Goal: Transaction & Acquisition: Purchase product/service

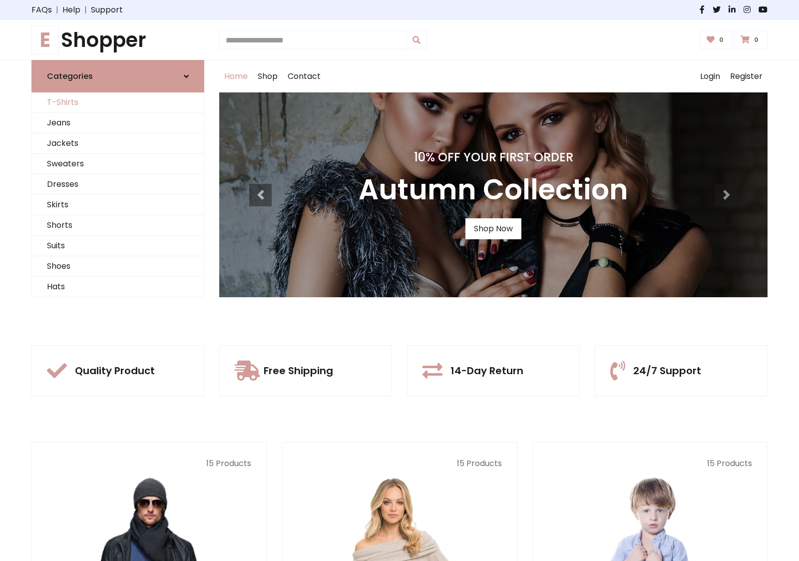
click at [118, 102] on link "T-Shirts" at bounding box center [118, 102] width 172 height 20
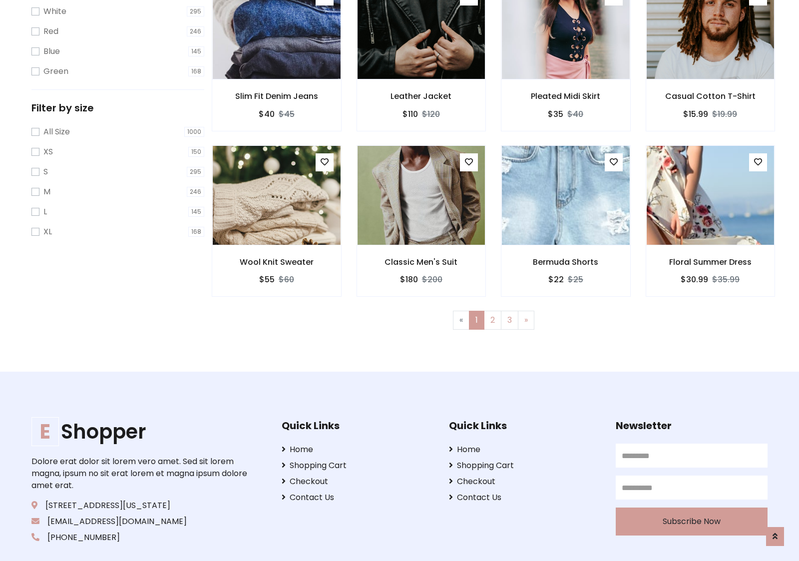
scroll to position [18, 0]
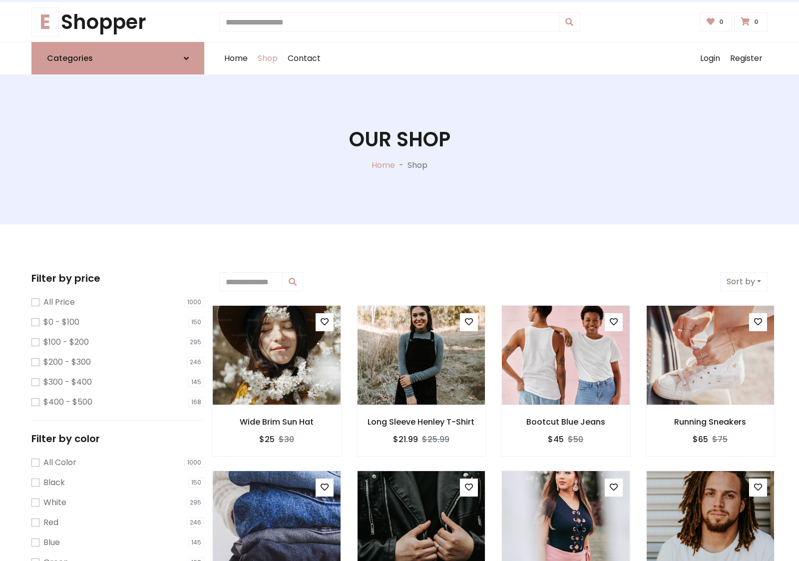
click at [400, 149] on h1 "Our Shop" at bounding box center [399, 139] width 101 height 24
click at [494, 58] on div "Home Shop Contact Log out Login Register" at bounding box center [493, 58] width 549 height 32
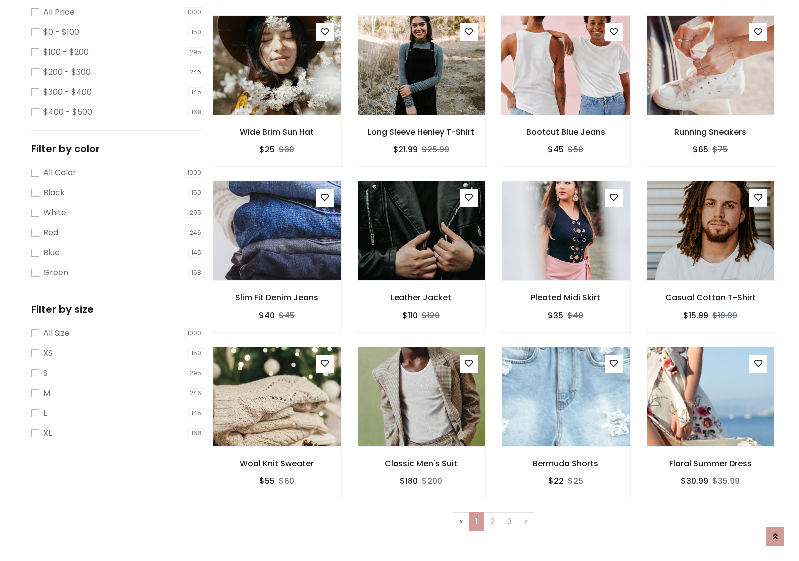
click at [566, 100] on img at bounding box center [565, 66] width 153 height 240
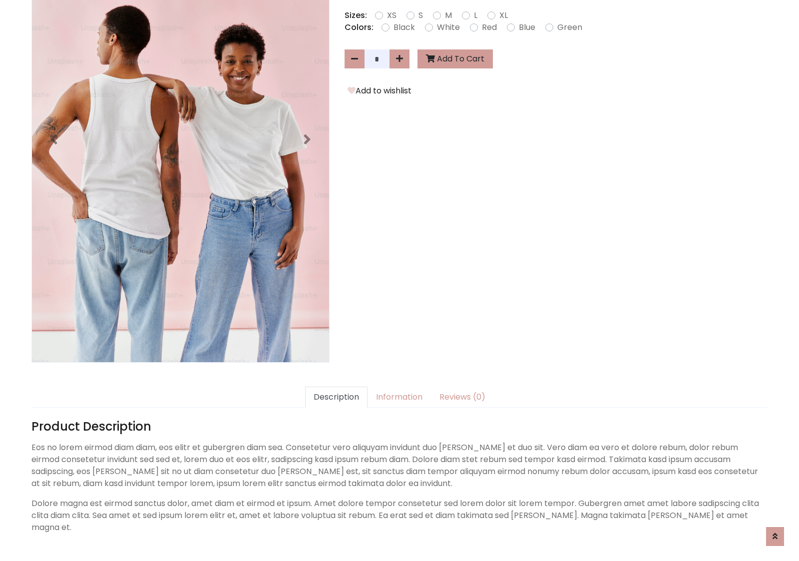
scroll to position [244, 0]
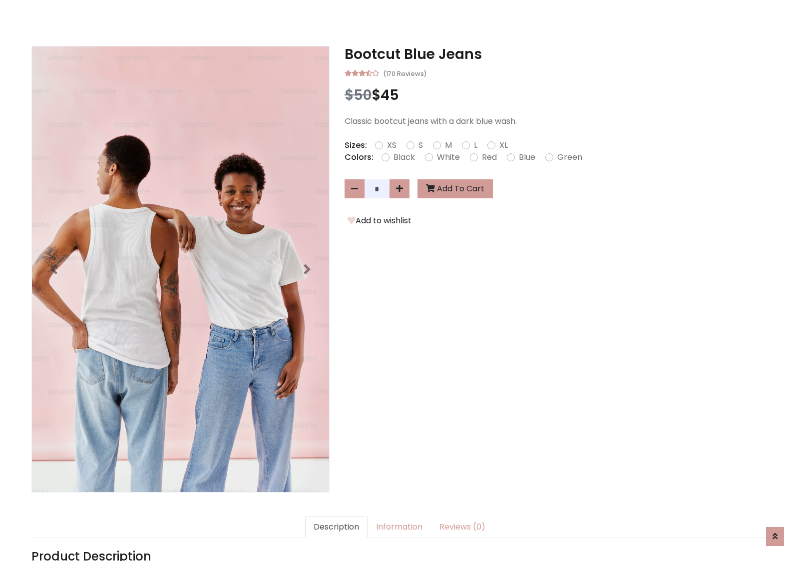
click at [556, 54] on h3 "Bootcut Blue Jeans" at bounding box center [556, 54] width 423 height 17
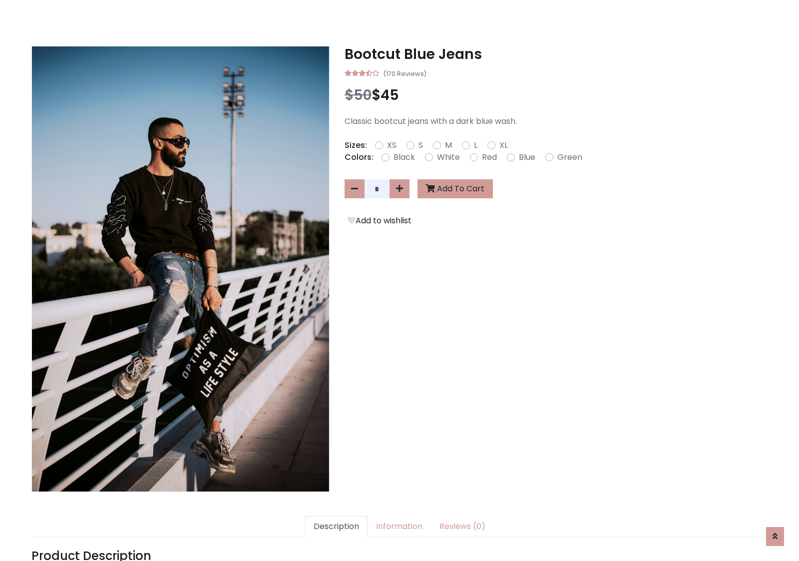
click at [556, 54] on h3 "Bootcut Blue Jeans" at bounding box center [556, 54] width 423 height 17
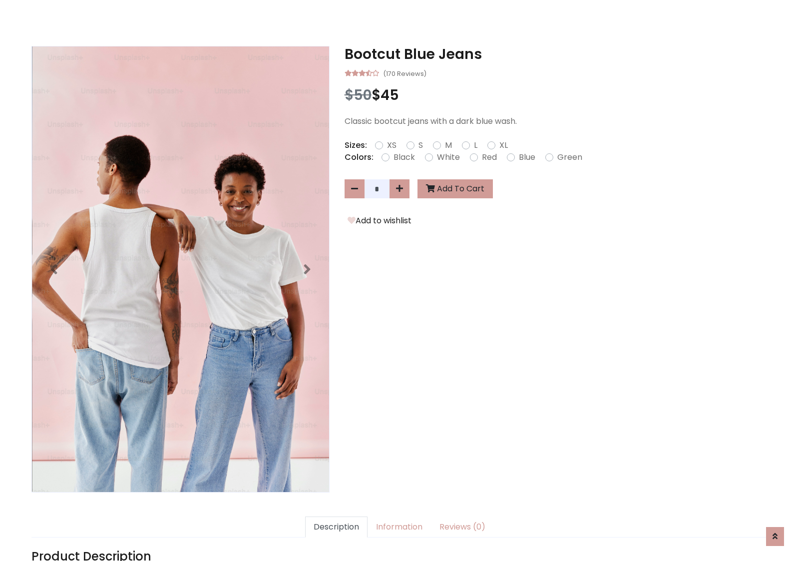
click at [556, 54] on h3 "Bootcut Blue Jeans" at bounding box center [556, 54] width 423 height 17
